Goal: Task Accomplishment & Management: Complete application form

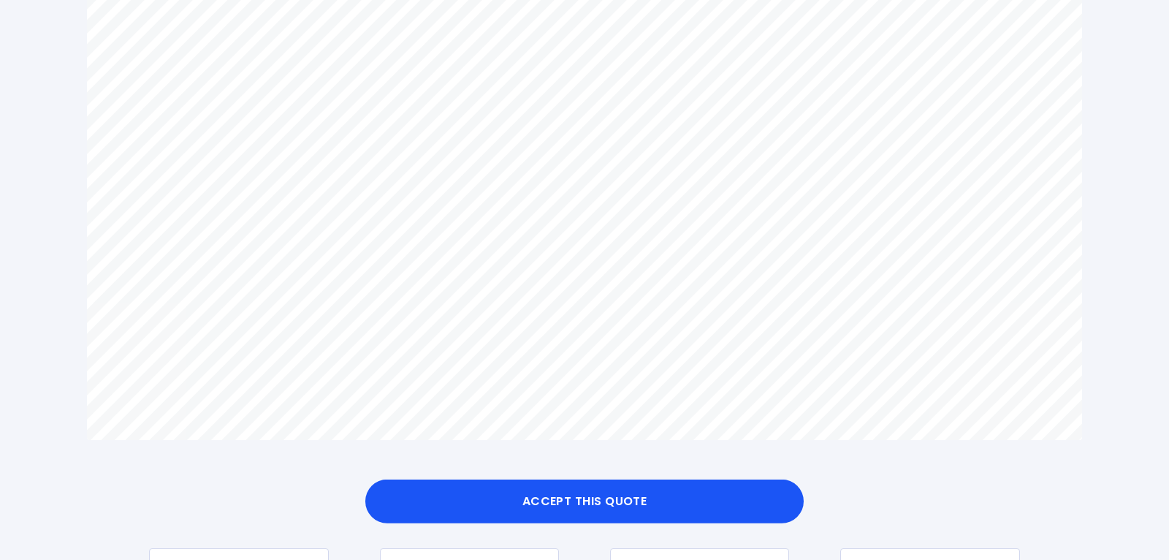
scroll to position [997, 0]
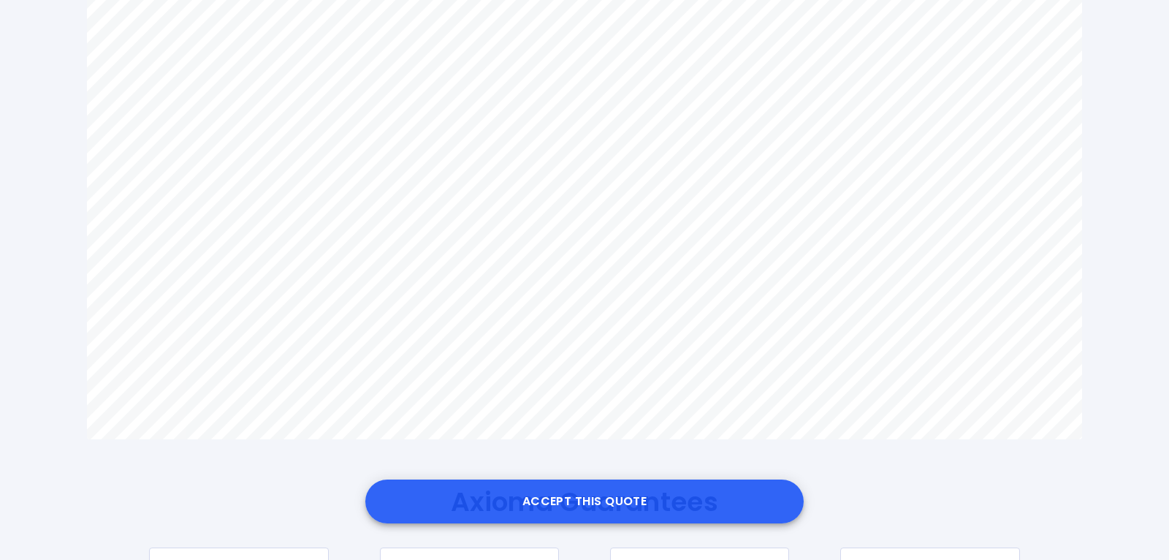
click at [612, 499] on button "Accept this Quote" at bounding box center [584, 501] width 438 height 44
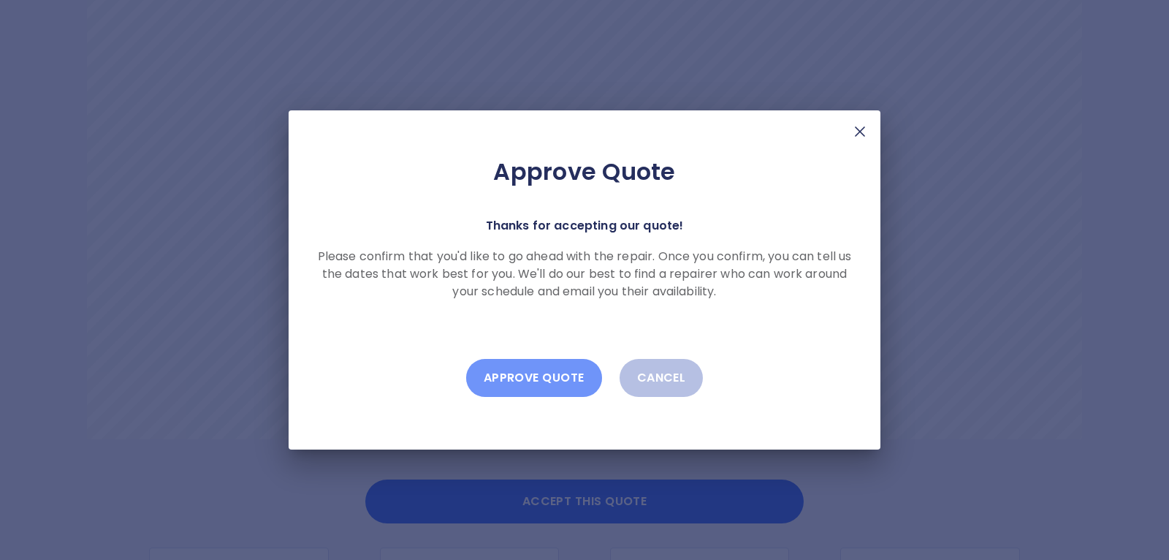
click at [556, 382] on button "Approve Quote" at bounding box center [534, 378] width 136 height 38
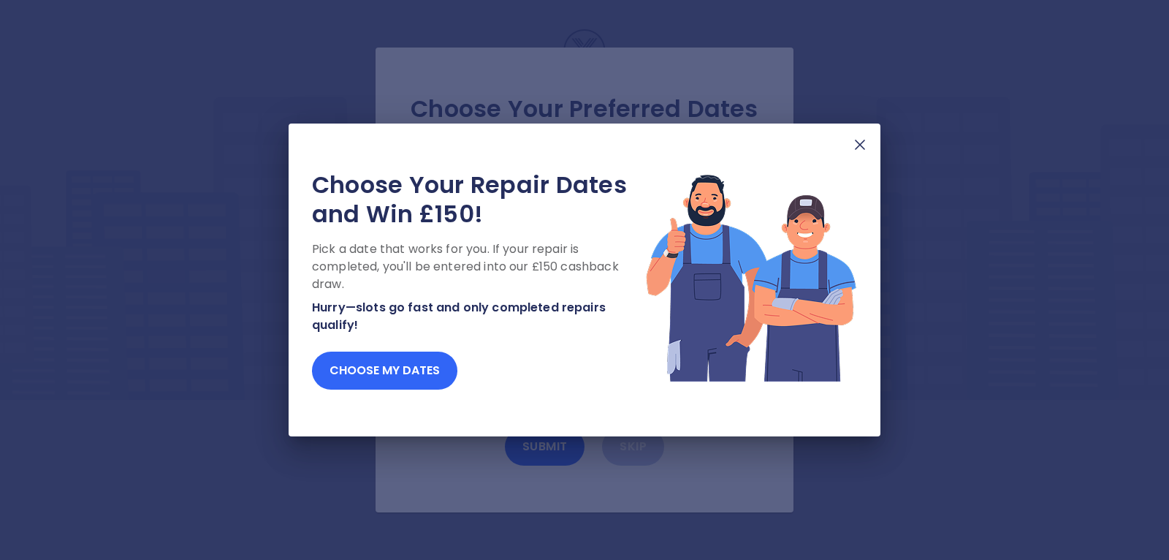
click at [406, 369] on button "Choose my dates" at bounding box center [384, 370] width 145 height 38
click at [386, 362] on button "Choose my dates" at bounding box center [384, 370] width 145 height 38
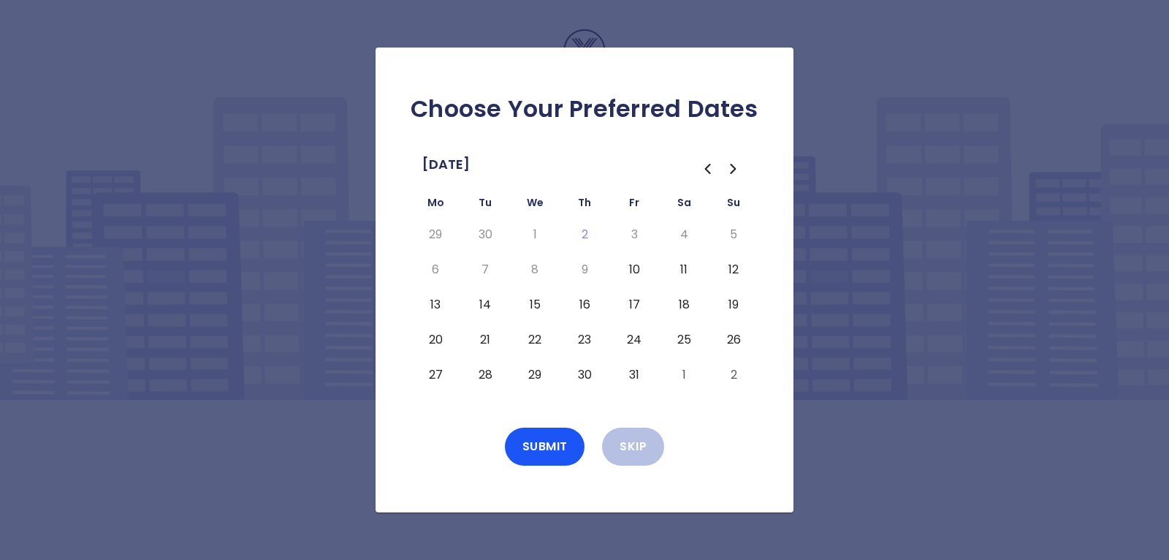
click at [482, 305] on button "14" at bounding box center [485, 304] width 26 height 23
click at [545, 451] on button "Submit" at bounding box center [545, 446] width 80 height 38
